Goal: Navigation & Orientation: Find specific page/section

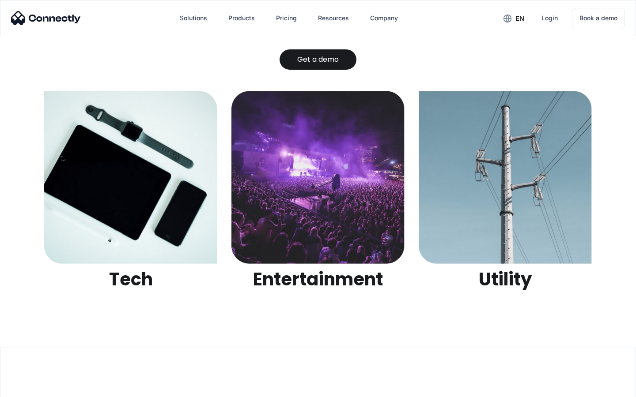
scroll to position [2785, 0]
